Goal: Find specific page/section: Find specific page/section

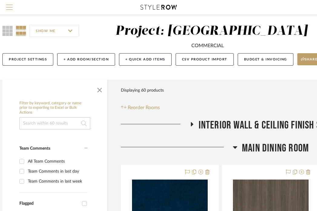
scroll to position [5, 7]
click at [13, 6] on button "Menu" at bounding box center [9, 7] width 19 height 15
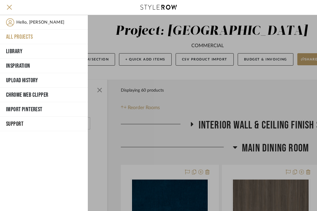
click at [26, 35] on button "All Projects" at bounding box center [44, 37] width 88 height 15
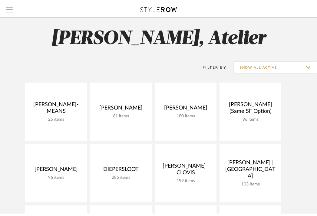
scroll to position [5, 0]
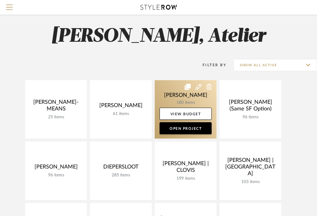
click at [164, 97] on link at bounding box center [186, 109] width 62 height 58
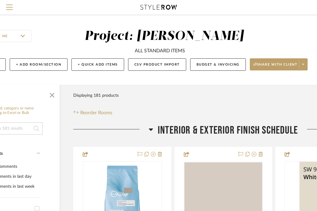
scroll to position [0, 67]
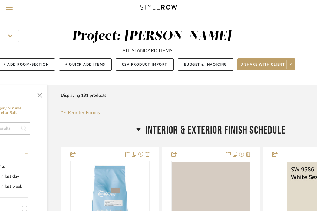
click at [218, 127] on span "Interior & Exterior Finish Schedule" at bounding box center [215, 130] width 140 height 13
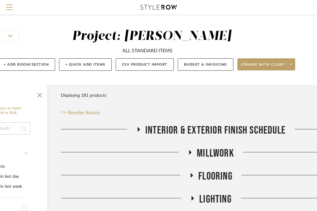
click at [212, 176] on span "Flooring" at bounding box center [215, 176] width 34 height 13
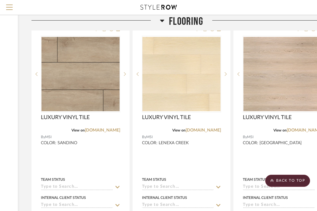
scroll to position [172, 96]
